Goal: Task Accomplishment & Management: Manage account settings

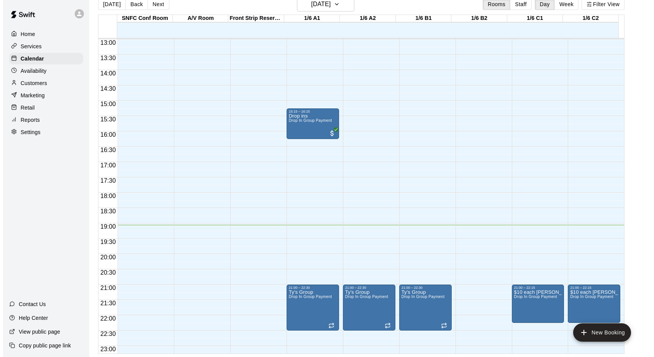
scroll to position [421, 0]
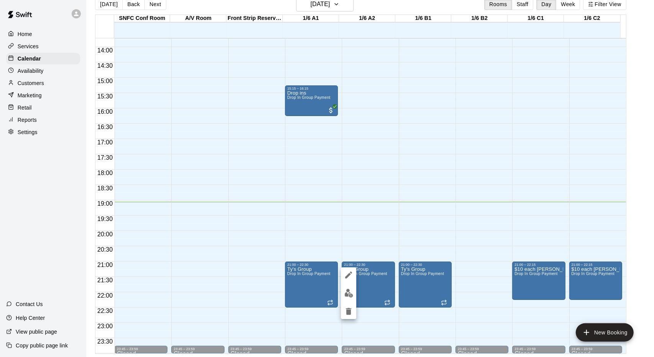
click at [347, 289] on img "edit" at bounding box center [348, 293] width 9 height 9
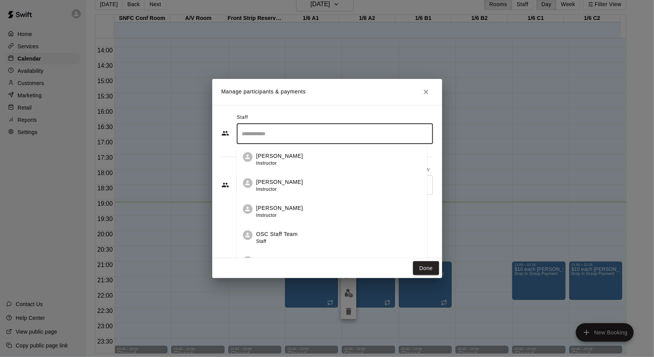
click at [267, 138] on input "Search staff" at bounding box center [334, 133] width 189 height 13
click at [285, 161] on div "OSC Staff Team Staff" at bounding box center [276, 159] width 41 height 15
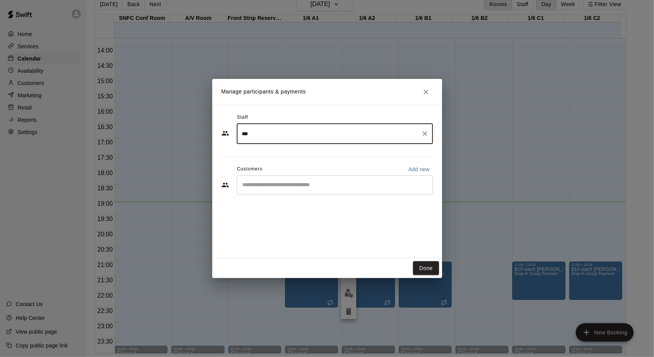
type input "***"
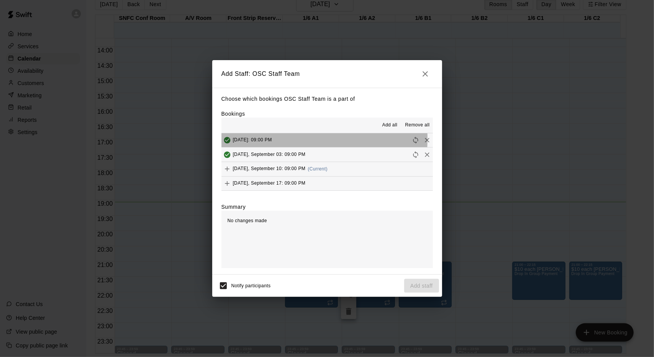
click at [270, 139] on span "[DATE]: 09:00 PM" at bounding box center [252, 140] width 39 height 5
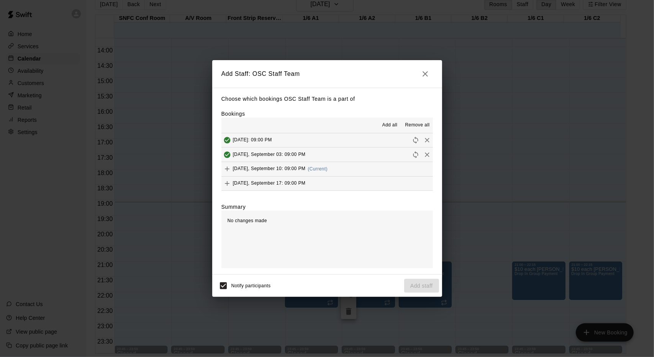
click at [430, 76] on button "button" at bounding box center [425, 73] width 15 height 15
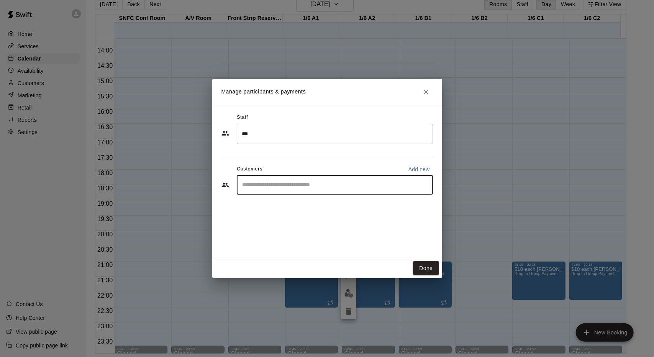
click at [335, 184] on input "Start typing to search customers..." at bounding box center [334, 185] width 189 height 8
type input "***"
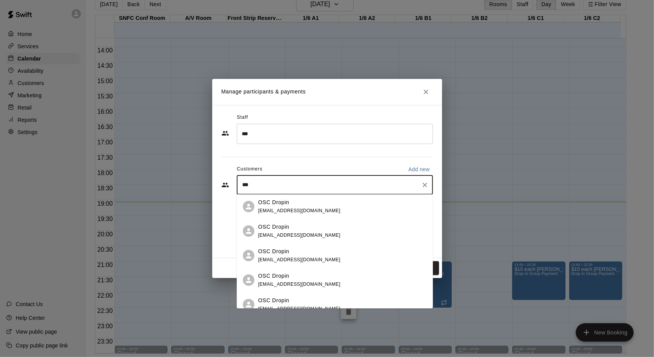
click at [327, 205] on div "OSC Dropin [EMAIL_ADDRESS][DOMAIN_NAME]" at bounding box center [342, 206] width 169 height 16
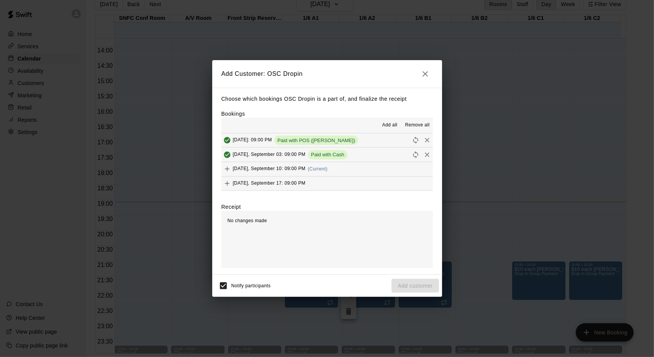
click at [391, 121] on button "Add all" at bounding box center [389, 125] width 25 height 12
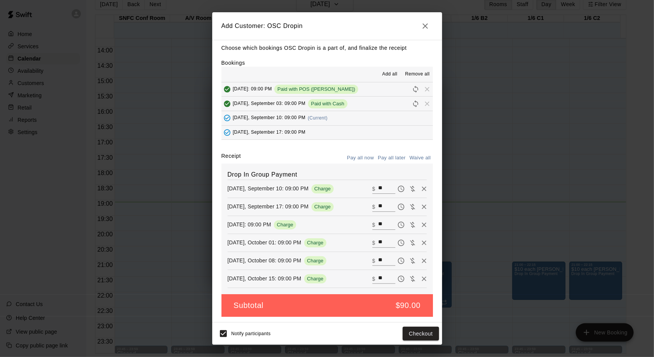
scroll to position [0, 0]
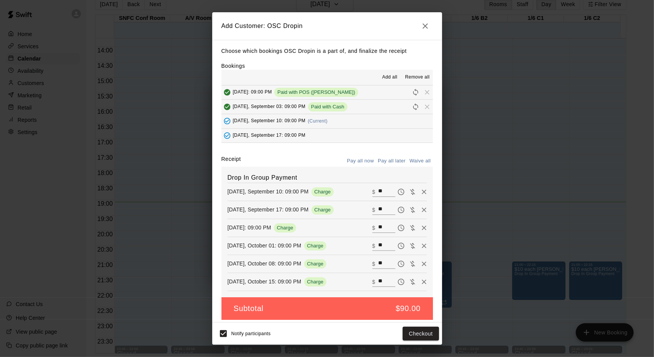
click at [422, 19] on button "button" at bounding box center [425, 25] width 15 height 15
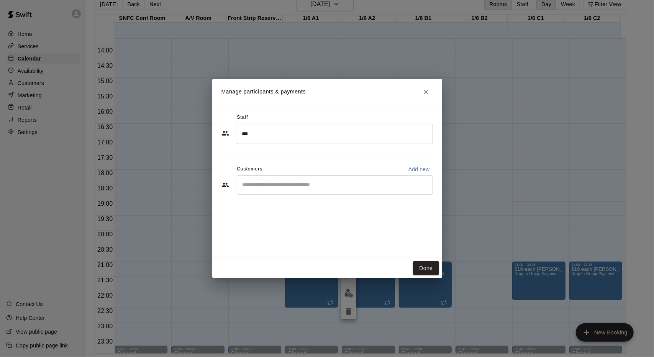
click at [378, 183] on input "Start typing to search customers..." at bounding box center [334, 185] width 189 height 8
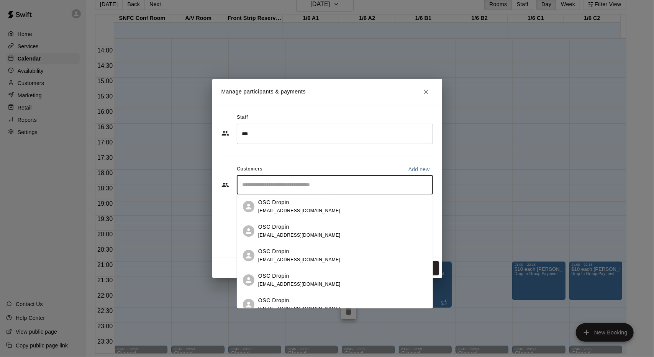
click at [349, 203] on div "OSC Dropin [EMAIL_ADDRESS][DOMAIN_NAME]" at bounding box center [342, 206] width 169 height 16
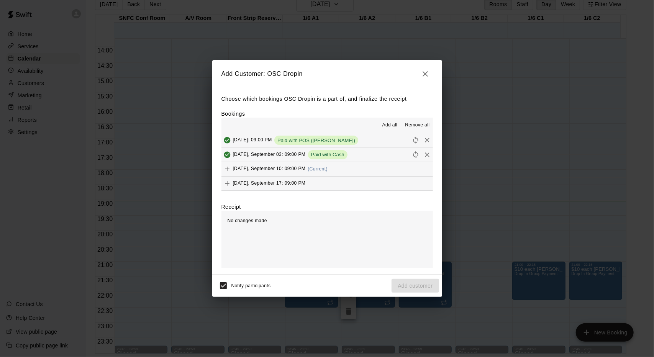
click at [306, 171] on span "[DATE], September 10: 09:00 PM" at bounding box center [269, 168] width 73 height 5
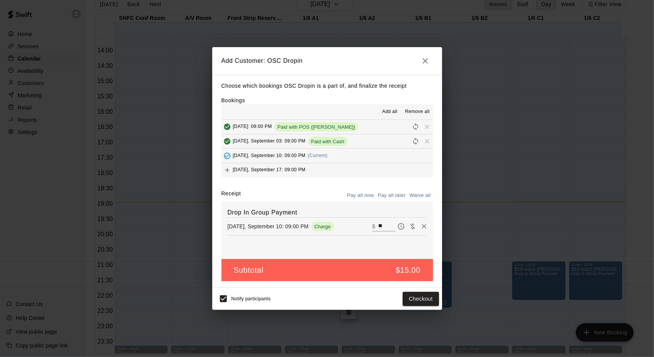
click at [380, 223] on input "**" at bounding box center [386, 226] width 17 height 10
type input "**"
click at [427, 66] on button "button" at bounding box center [425, 60] width 15 height 15
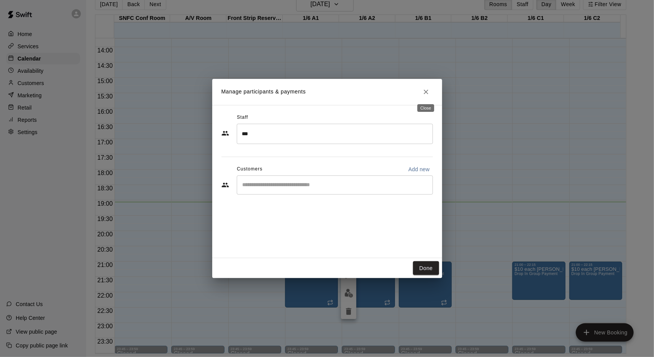
click at [428, 95] on icon "Close" at bounding box center [426, 92] width 8 height 8
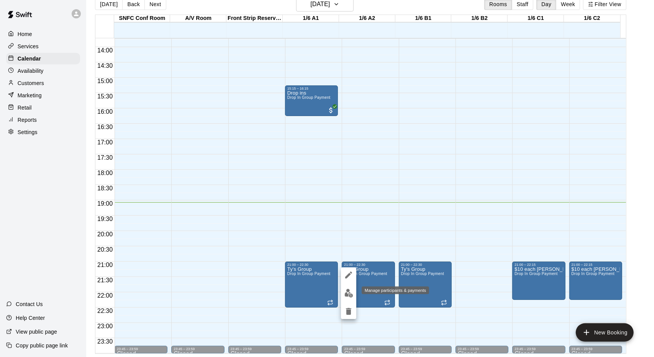
click at [348, 295] on img "edit" at bounding box center [348, 293] width 9 height 9
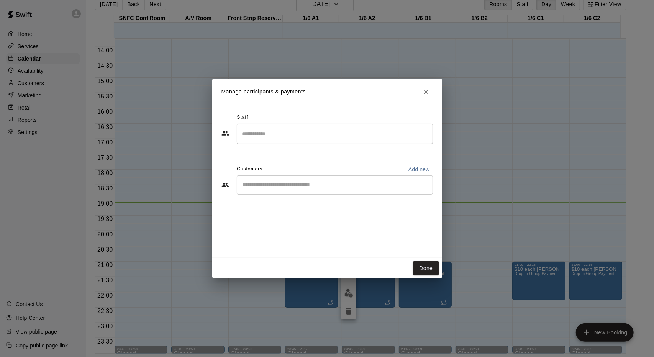
click at [310, 136] on input "Search staff" at bounding box center [334, 133] width 189 height 13
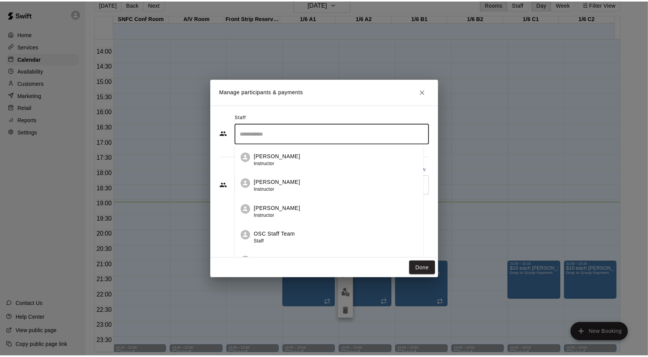
scroll to position [16, 0]
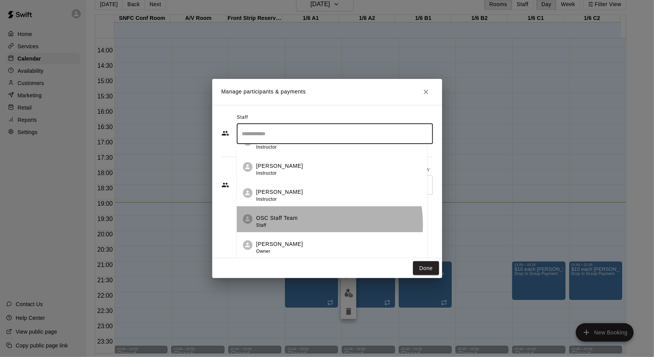
click at [296, 225] on div "OSC Staff Team Staff" at bounding box center [276, 221] width 41 height 15
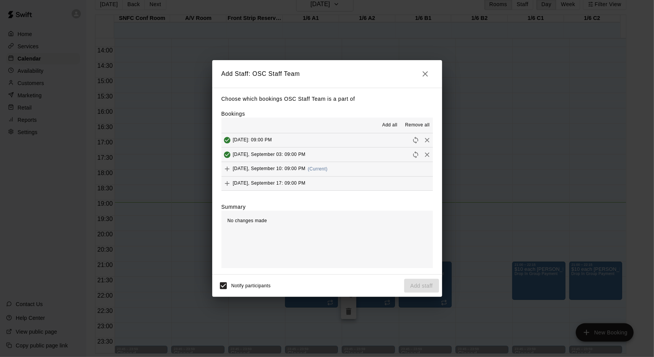
click at [327, 171] on span "(Current)" at bounding box center [318, 168] width 20 height 5
click at [431, 286] on button "Add staff" at bounding box center [421, 286] width 35 height 14
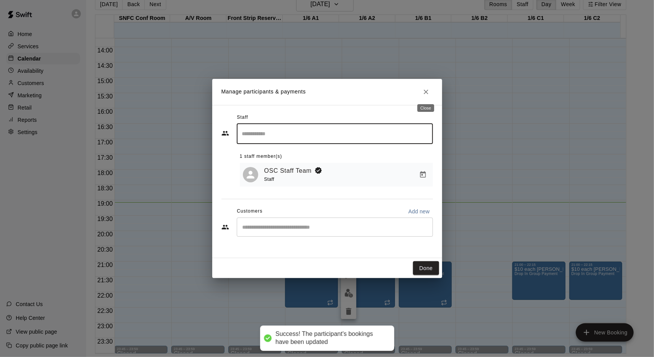
click at [427, 93] on icon "Close" at bounding box center [426, 92] width 8 height 8
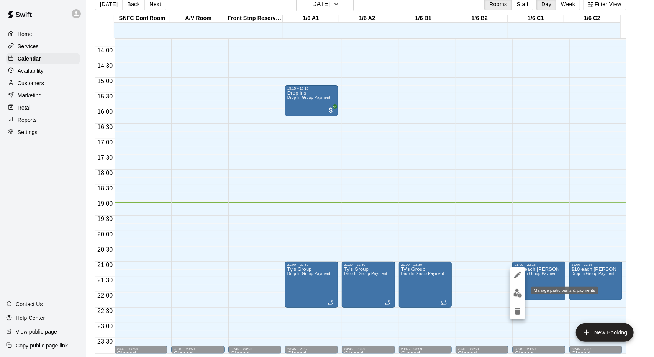
click at [521, 295] on img "edit" at bounding box center [517, 293] width 9 height 9
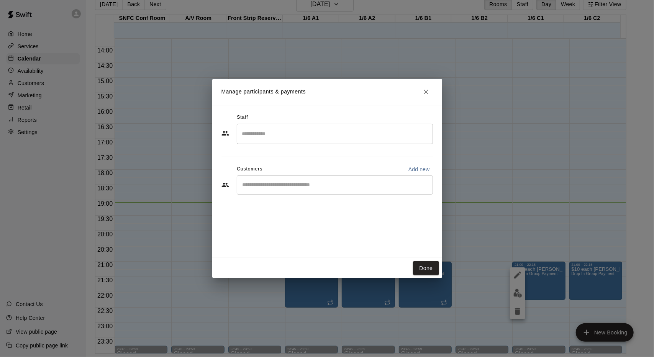
click at [293, 135] on input "Search staff" at bounding box center [334, 133] width 189 height 13
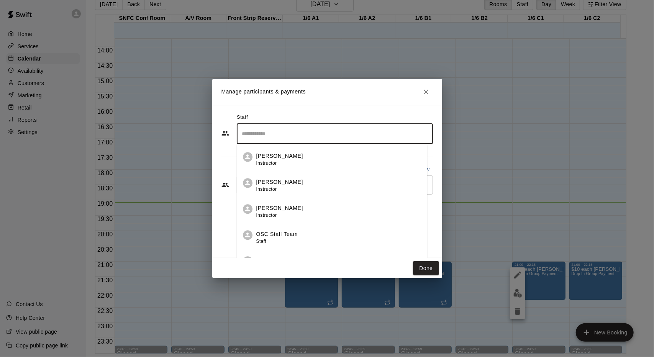
click at [309, 232] on div "OSC Staff Team Staff" at bounding box center [338, 237] width 165 height 15
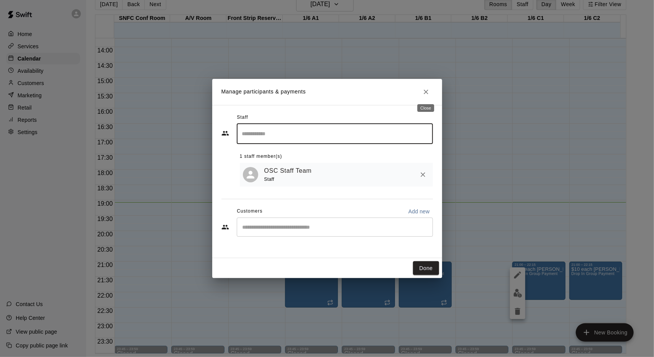
click at [427, 88] on button "Close" at bounding box center [426, 92] width 14 height 14
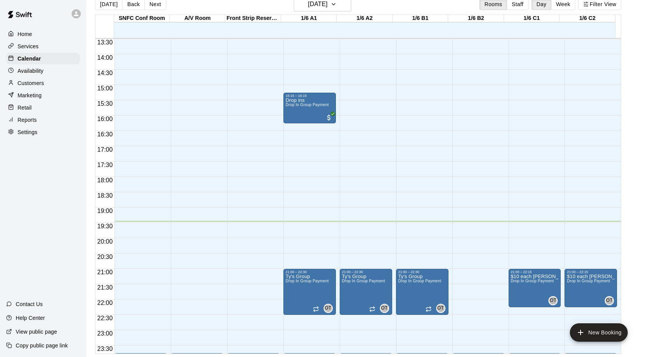
scroll to position [421, 0]
